Goal: Task Accomplishment & Management: Complete application form

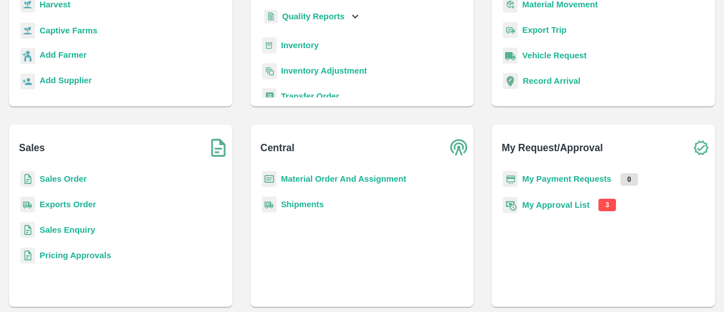
scroll to position [149, 0]
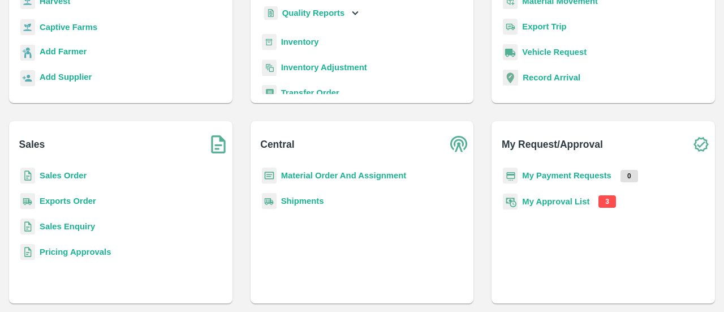
click at [554, 206] on p "My Approval List" at bounding box center [555, 201] width 67 height 12
click at [553, 198] on b "My Approval List" at bounding box center [555, 201] width 67 height 9
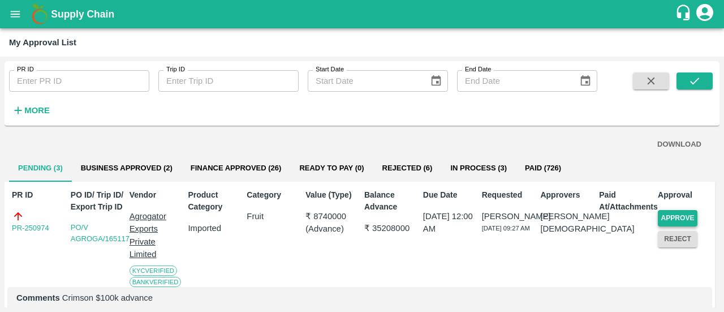
click at [674, 219] on button "Approve" at bounding box center [678, 218] width 40 height 16
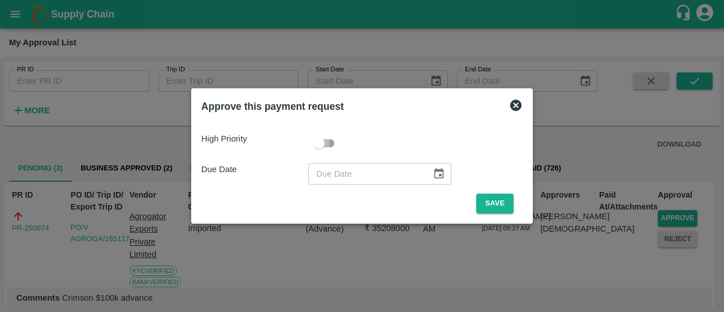
click at [329, 144] on input "checkbox" at bounding box center [319, 142] width 64 height 21
checkbox input "true"
click at [442, 168] on button "Choose date" at bounding box center [438, 173] width 21 height 21
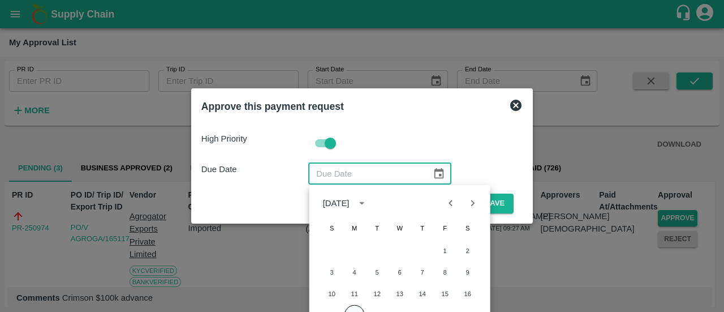
click at [351, 306] on button "18" at bounding box center [354, 315] width 20 height 20
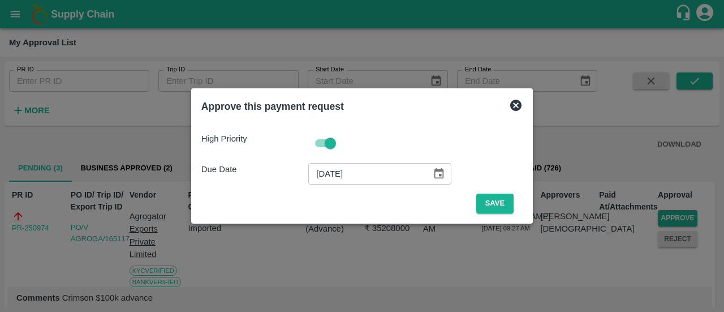
type input "[DATE]"
click at [489, 203] on button "Save" at bounding box center [494, 203] width 37 height 20
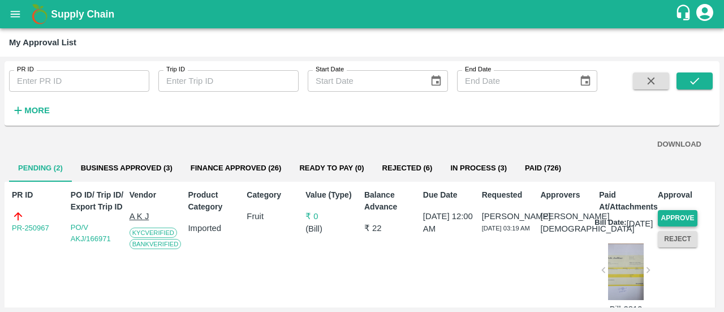
click at [675, 218] on button "Approve" at bounding box center [678, 218] width 40 height 16
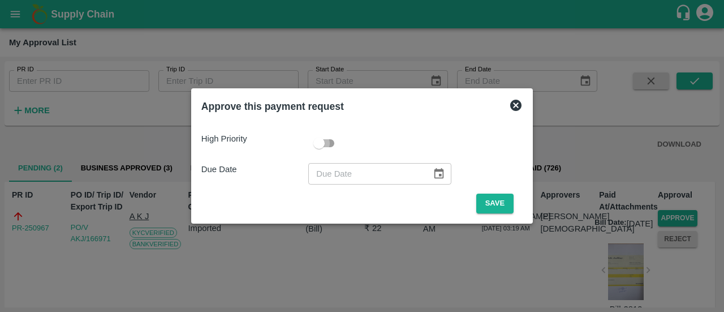
click at [334, 145] on input "checkbox" at bounding box center [319, 142] width 64 height 21
checkbox input "true"
click at [434, 176] on icon "Choose date" at bounding box center [439, 173] width 12 height 12
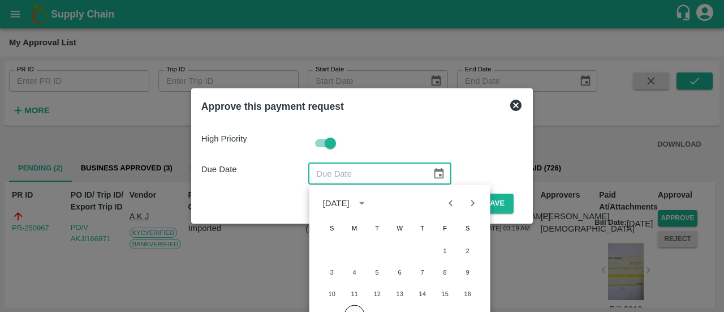
click at [355, 306] on button "18" at bounding box center [354, 315] width 20 height 20
type input "[DATE]"
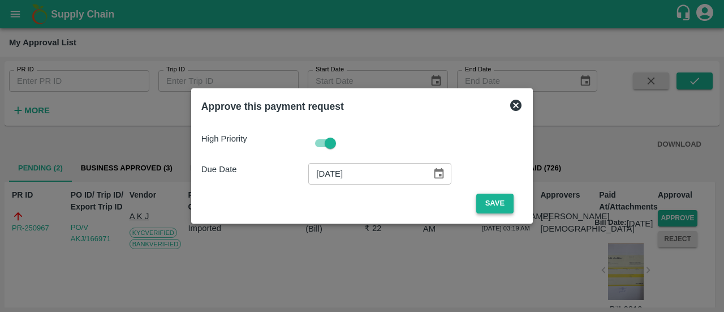
click at [492, 207] on button "Save" at bounding box center [494, 203] width 37 height 20
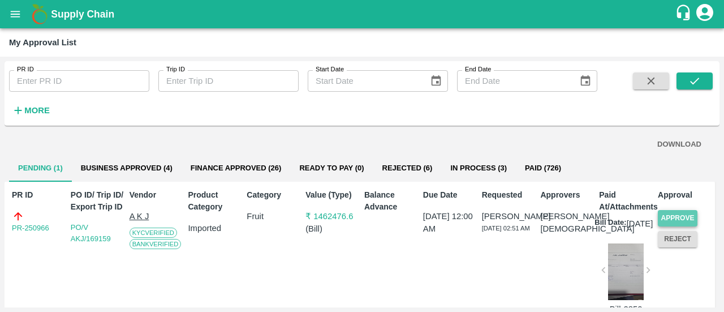
click at [686, 215] on button "Approve" at bounding box center [678, 218] width 40 height 16
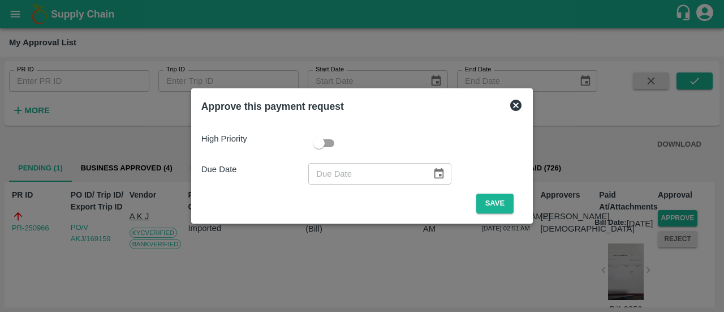
click at [332, 139] on input "checkbox" at bounding box center [319, 142] width 64 height 21
checkbox input "true"
click at [483, 201] on button "Save" at bounding box center [494, 203] width 37 height 20
